Goal: Task Accomplishment & Management: Manage account settings

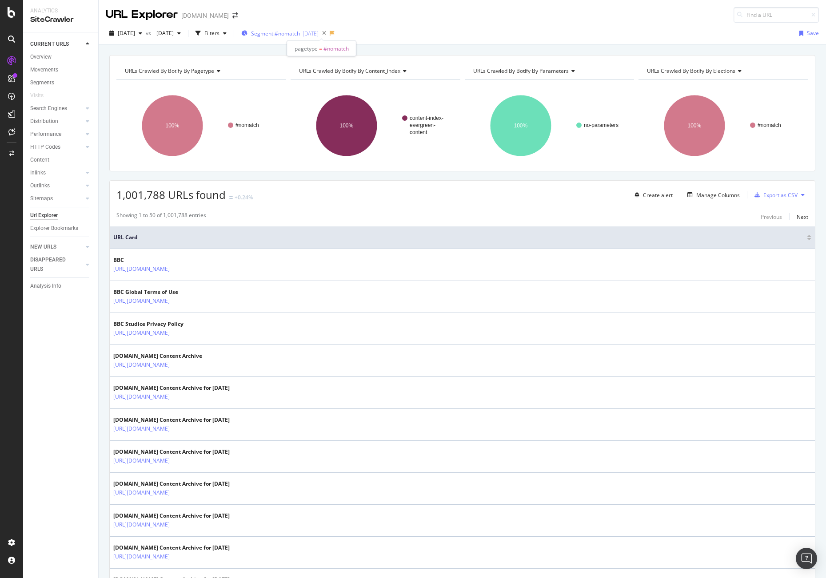
click at [300, 33] on span "Segment: #nomatch" at bounding box center [275, 34] width 49 height 8
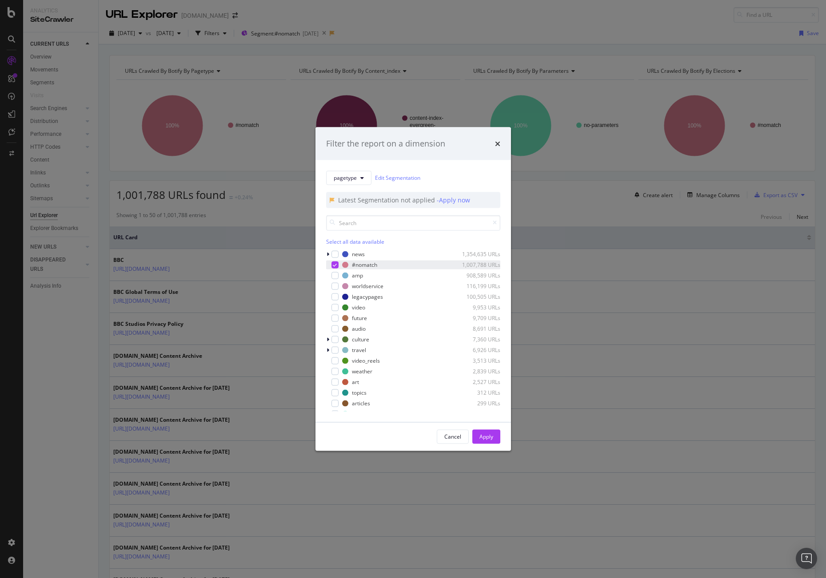
click at [334, 263] on icon "modal" at bounding box center [335, 265] width 4 height 4
click at [487, 432] on div "Apply" at bounding box center [486, 436] width 14 height 13
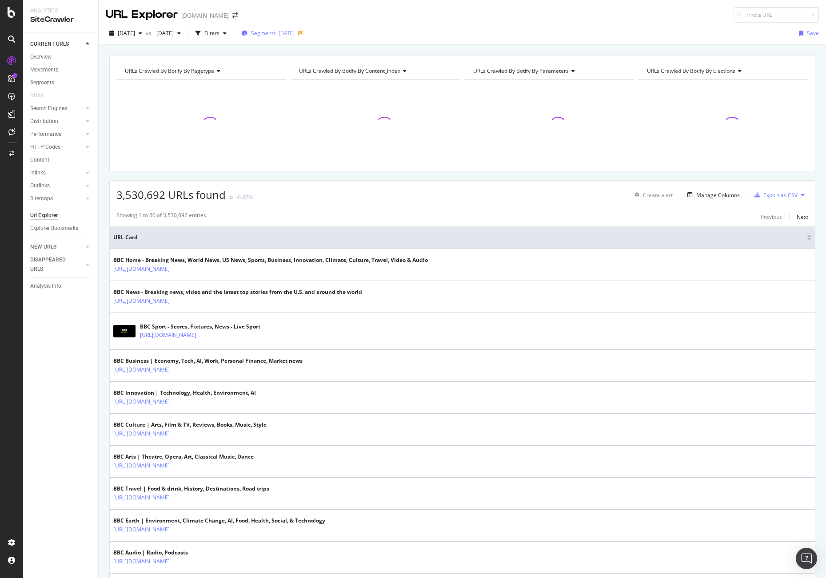
click at [276, 34] on span "Segments" at bounding box center [263, 33] width 25 height 8
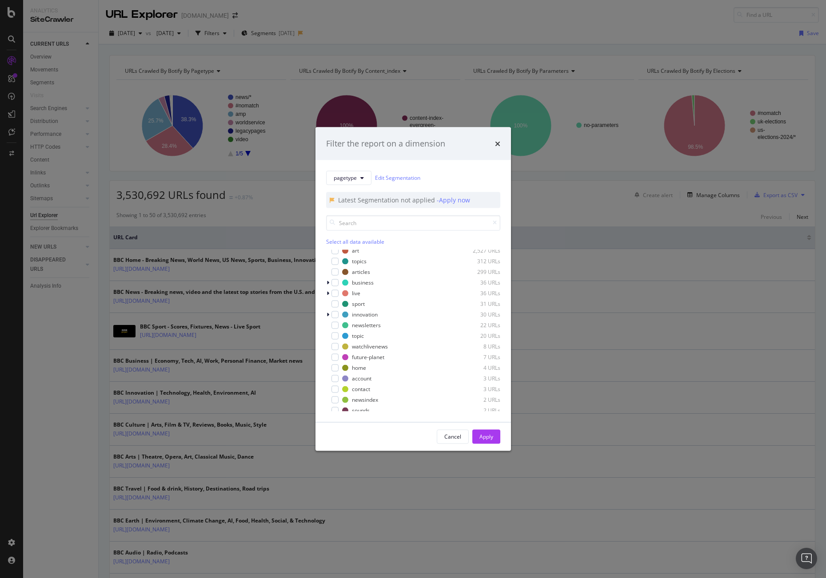
scroll to position [135, 0]
click at [327, 280] on icon "modal" at bounding box center [327, 278] width 3 height 5
click at [340, 300] on div "modal" at bounding box center [340, 300] width 7 height 7
click at [486, 434] on div "Apply" at bounding box center [486, 437] width 14 height 8
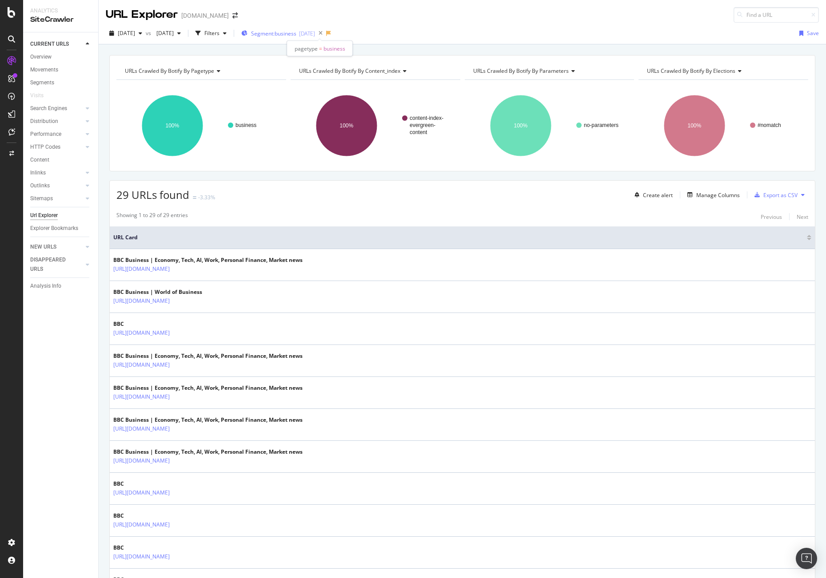
click at [296, 32] on span "Segment: business" at bounding box center [273, 34] width 45 height 8
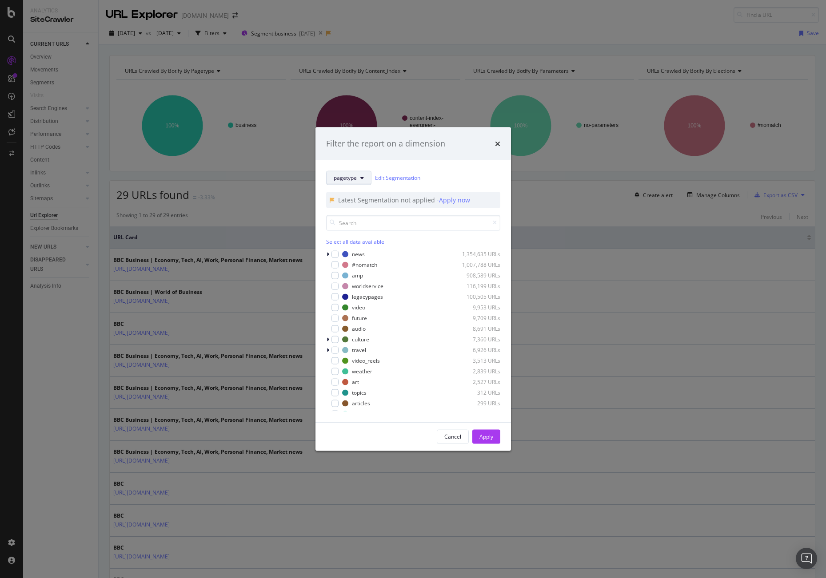
click at [363, 178] on button "pagetype" at bounding box center [348, 178] width 45 height 14
click at [436, 179] on div "pagetype Edit Segmentation" at bounding box center [413, 178] width 174 height 14
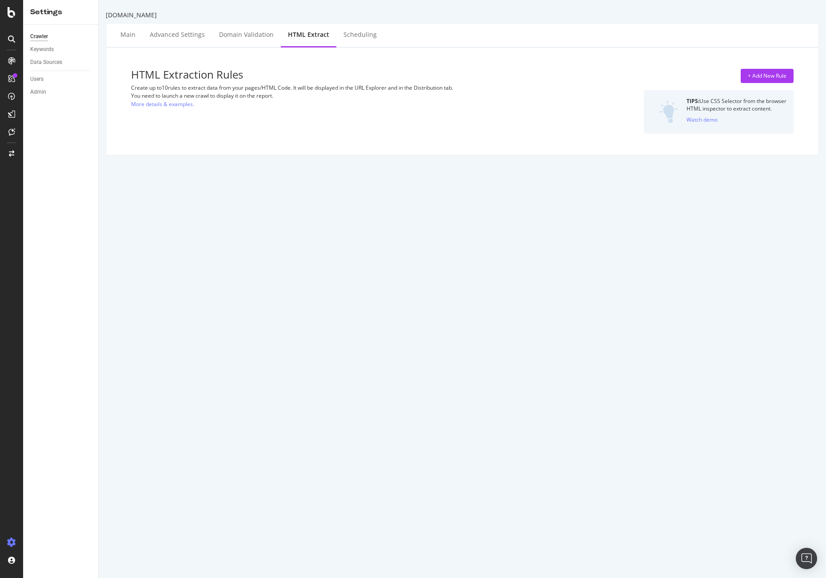
select select "exist"
select select "list"
select select "exist"
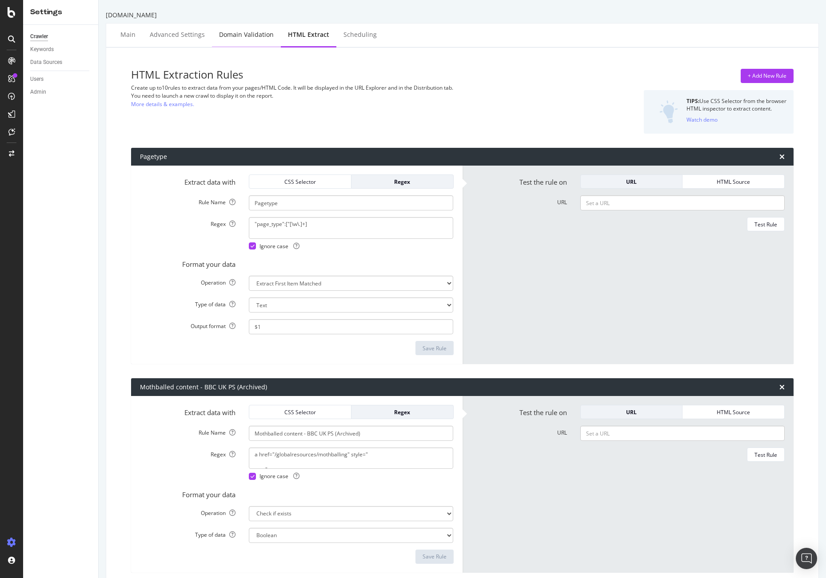
click at [253, 34] on div "Domain Validation" at bounding box center [246, 34] width 55 height 9
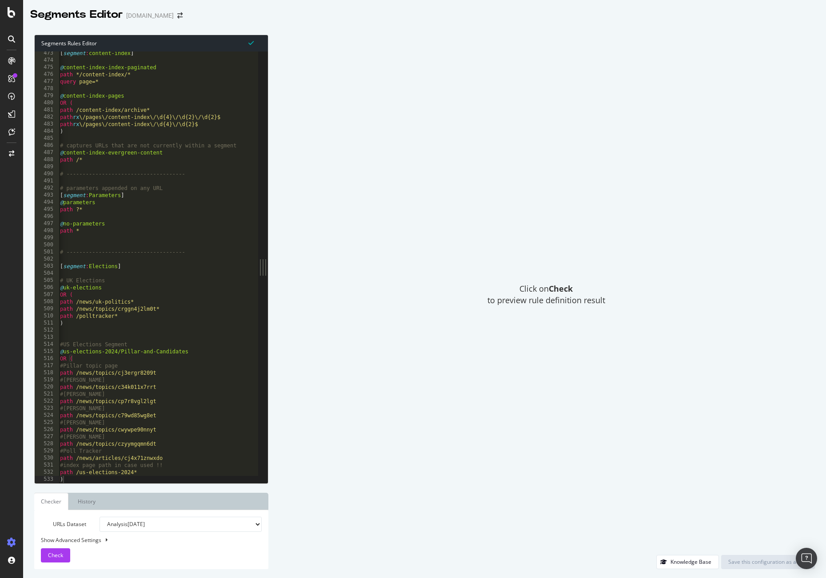
scroll to position [3356, 0]
